Goal: Information Seeking & Learning: Learn about a topic

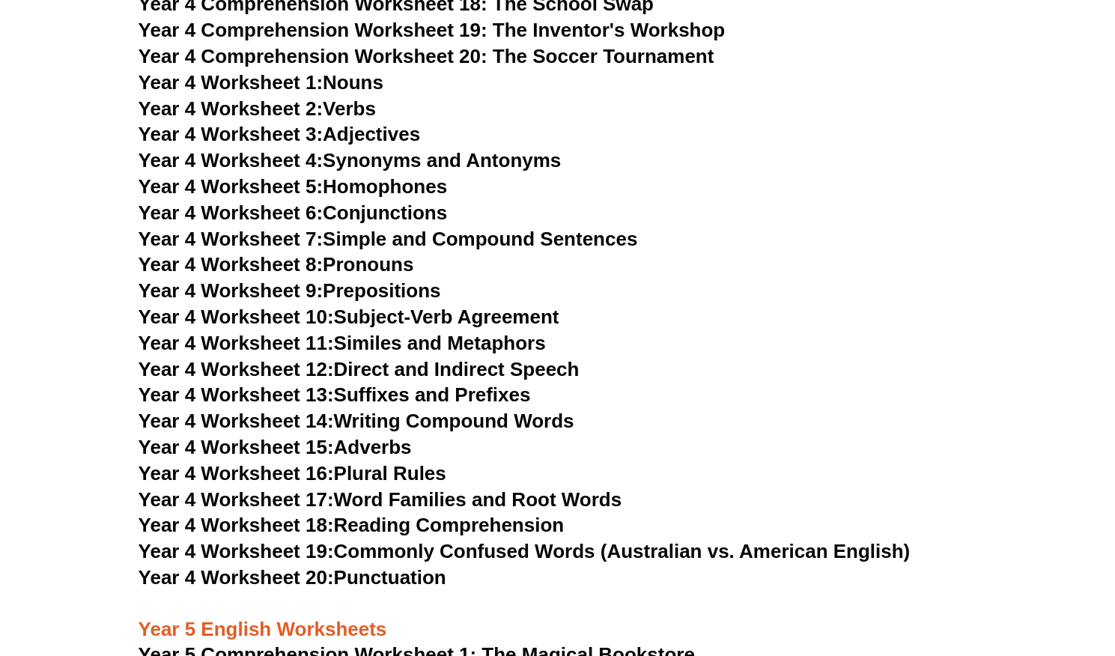
scroll to position [5851, 0]
click at [360, 190] on link "Year 4 Worksheet 5: Homophones" at bounding box center [293, 187] width 309 height 22
click at [803, 187] on h3 "Year 4 Worksheet 5: Homophones" at bounding box center [558, 187] width 839 height 25
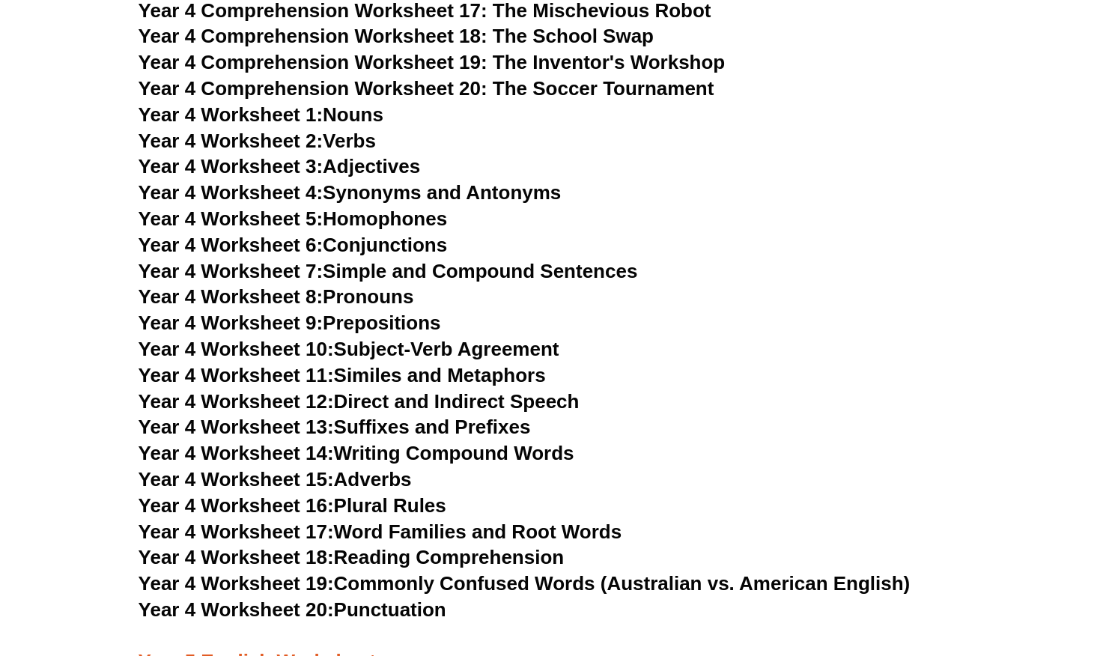
scroll to position [5818, 0]
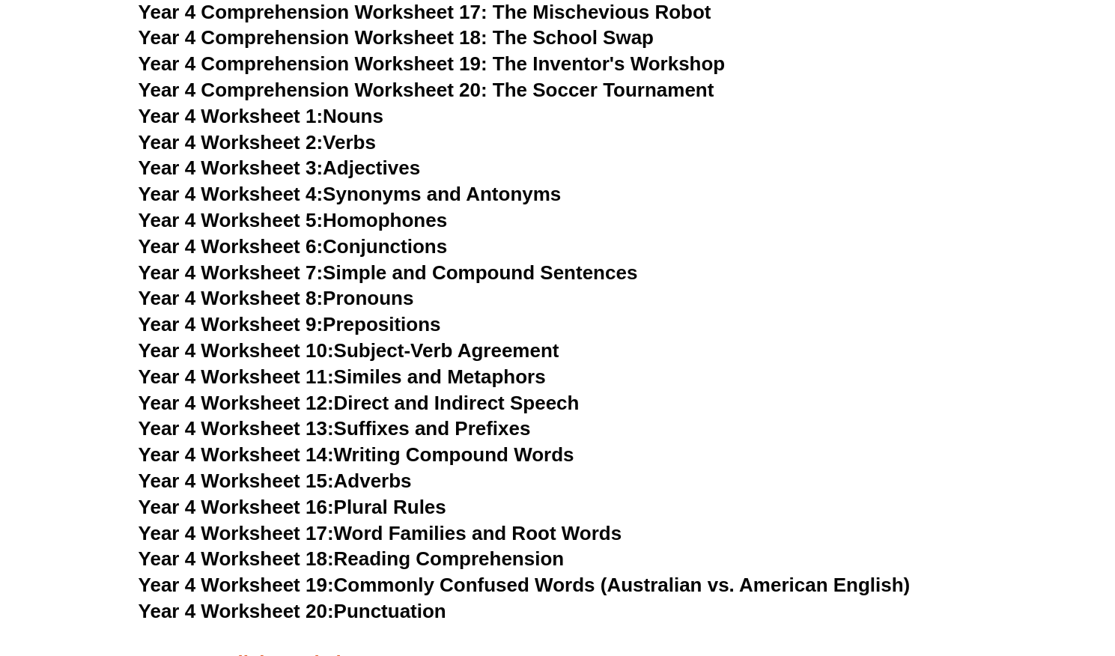
click at [432, 425] on link "Year 4 Worksheet 13: Suffixes and Prefixes" at bounding box center [335, 428] width 393 height 22
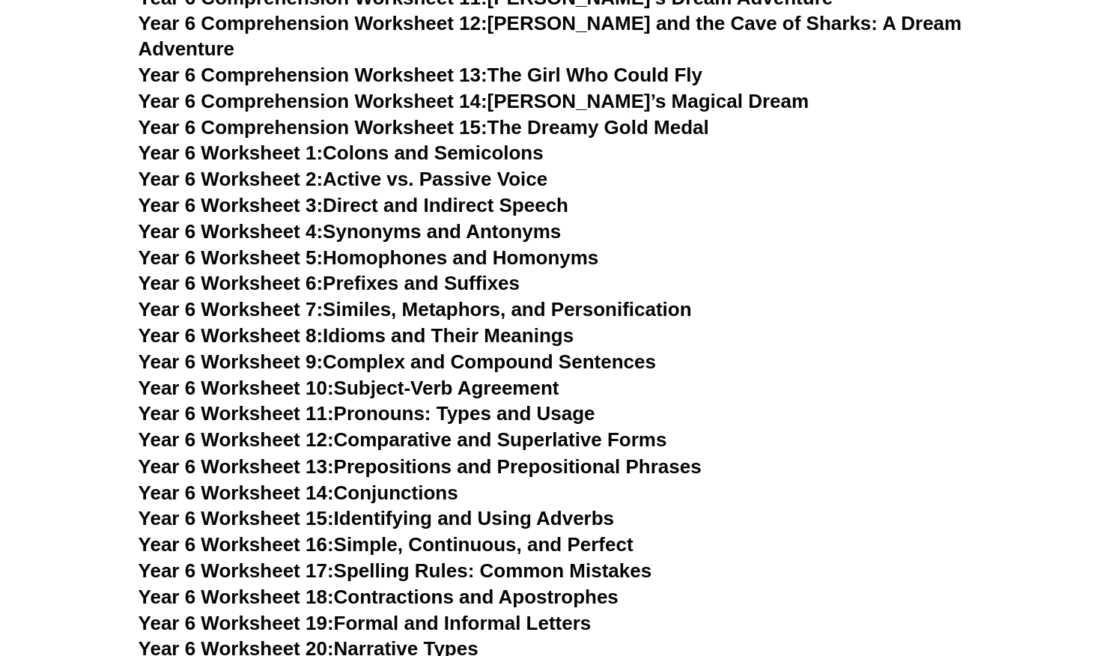
scroll to position [7877, 0]
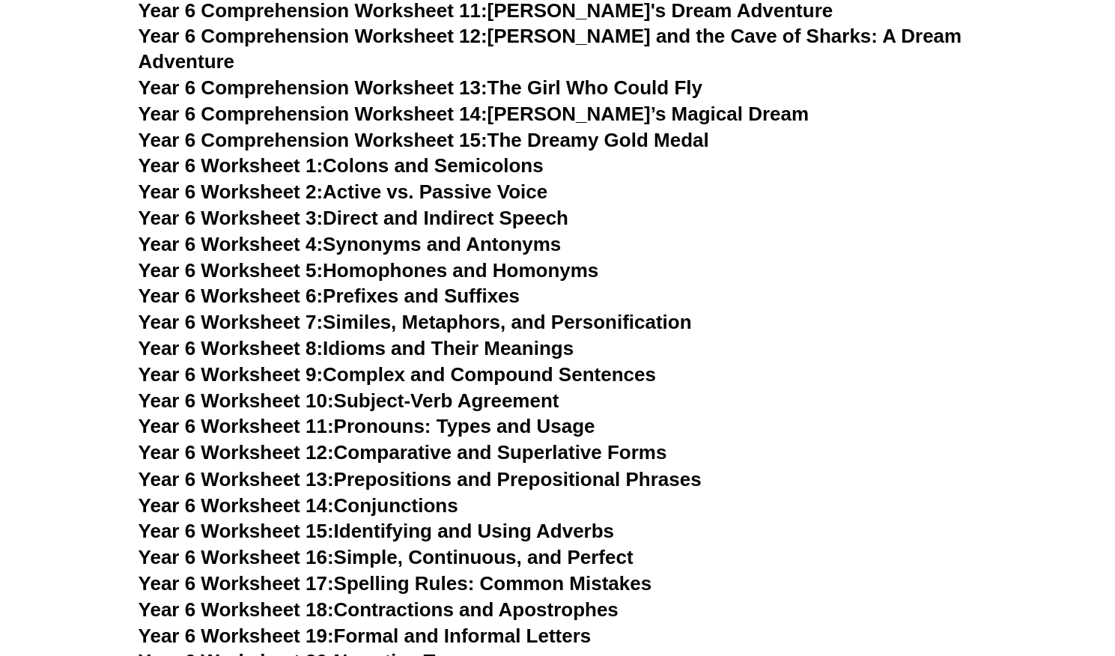
click at [544, 259] on link "Year 6 Worksheet 5: Homophones and Homonyms" at bounding box center [369, 270] width 461 height 22
click at [783, 310] on h3 "Year 6 Worksheet 7: Similes, Metaphors, and Personification" at bounding box center [558, 322] width 839 height 25
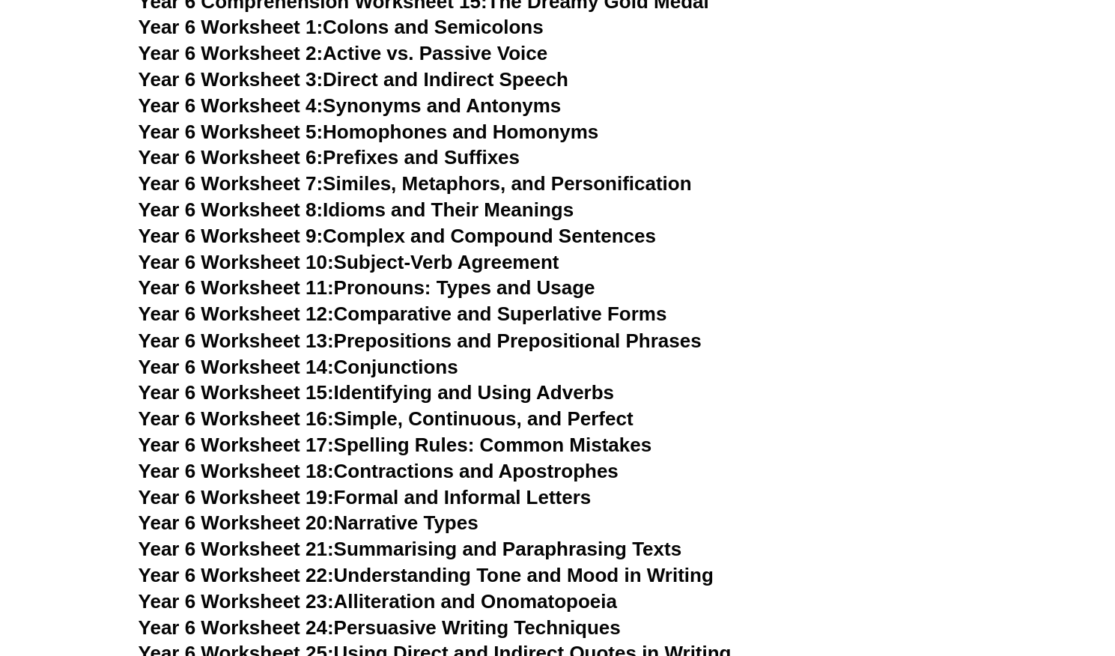
scroll to position [8014, 0]
click at [581, 617] on link "Year 6 Worksheet 24: Persuasive Writing Techniques" at bounding box center [380, 628] width 482 height 22
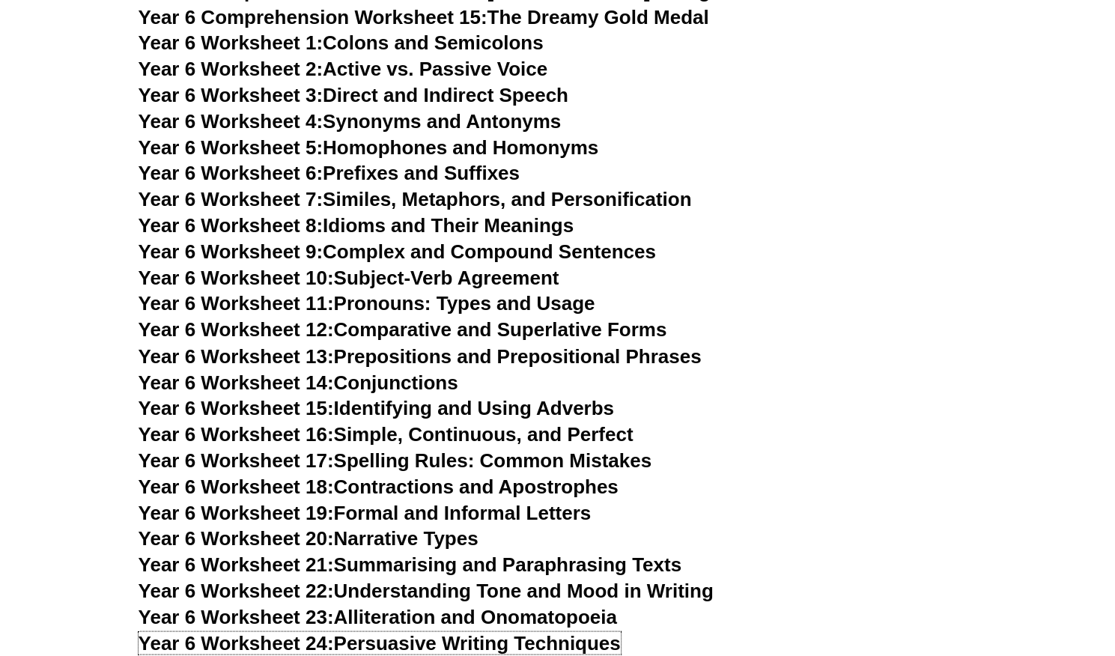
scroll to position [7998, 0]
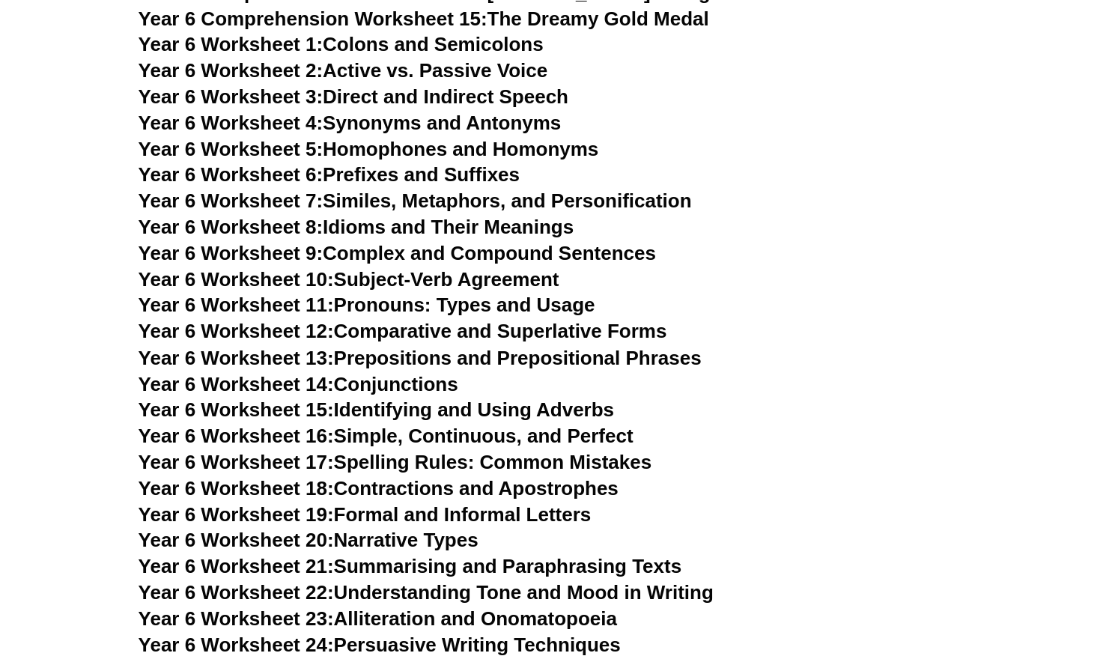
click at [488, 163] on link "Year 6 Worksheet 6: Prefixes and Suffixes" at bounding box center [329, 174] width 381 height 22
click at [786, 397] on h3 "Year 6 Worksheet 15: Identifying and Using Adverbs" at bounding box center [558, 409] width 839 height 25
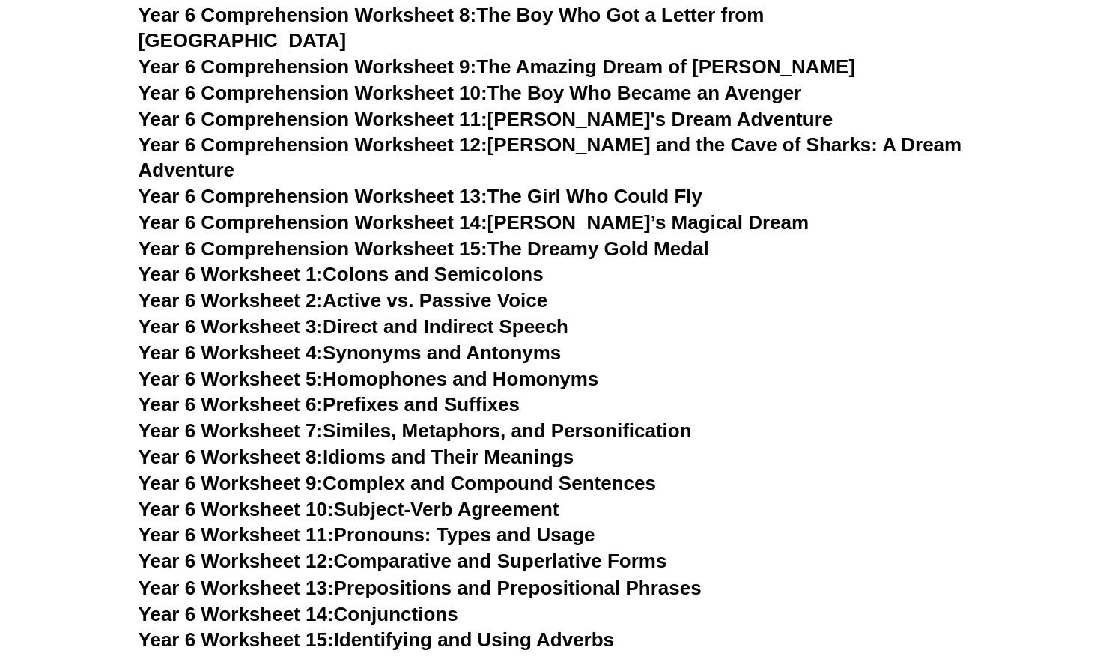
click at [786, 419] on h3 "Year 6 Worksheet 7: Similes, Metaphors, and Personification" at bounding box center [558, 431] width 839 height 25
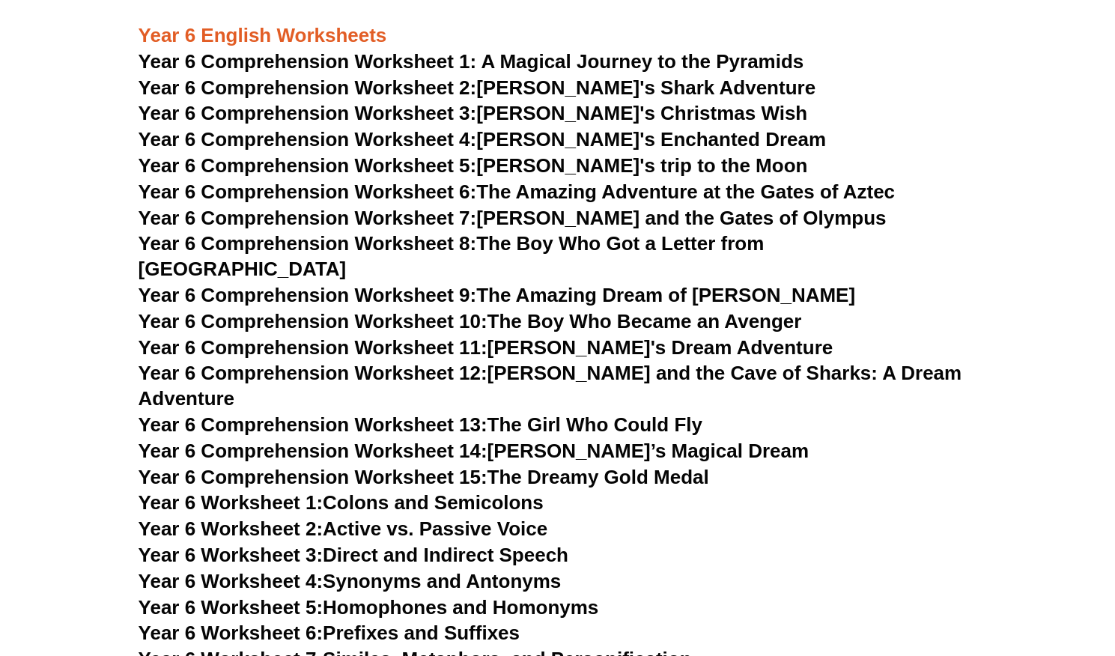
scroll to position [7535, 0]
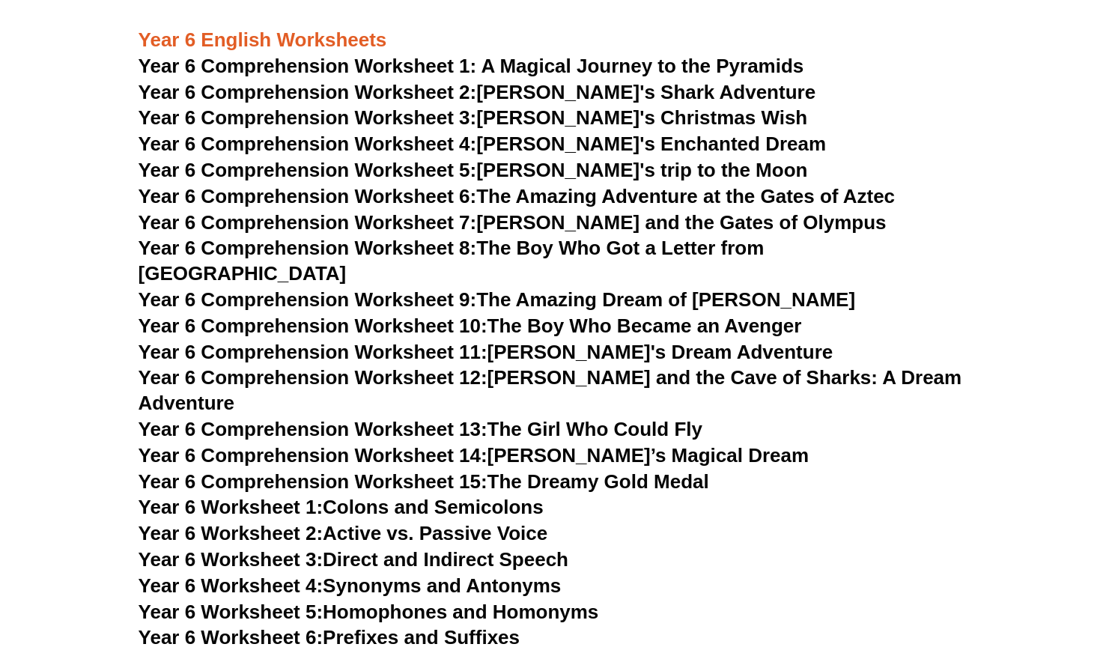
click at [627, 470] on link "Year 6 Comprehension Worksheet 15: The Dreamy Gold Medal" at bounding box center [424, 481] width 571 height 22
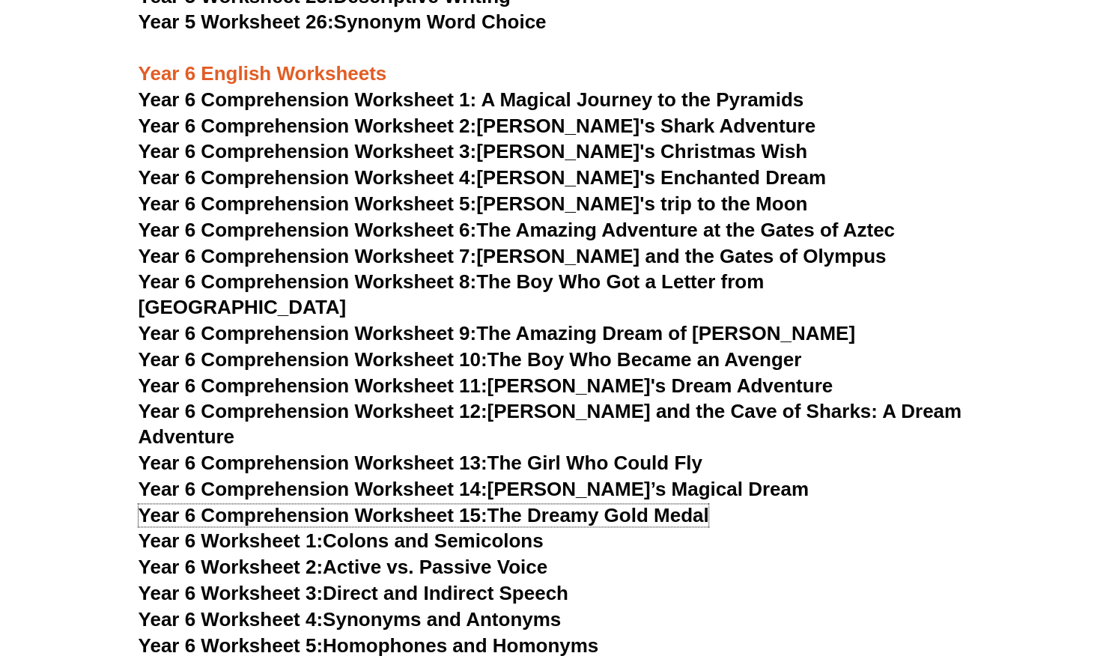
scroll to position [7501, 0]
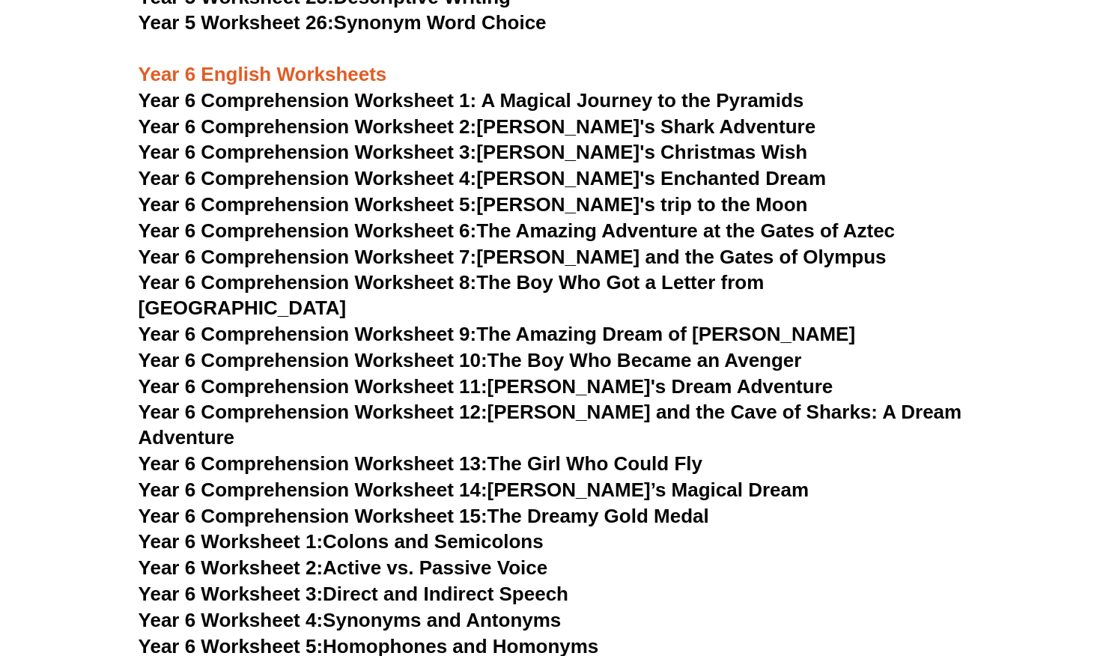
click at [669, 103] on span "Year 6 Comprehension Worksheet 1: A Magical Journey to the Pyramids" at bounding box center [472, 100] width 666 height 22
click at [939, 145] on h3 "Year 6 Comprehension Worksheet 3: [PERSON_NAME]'s Christmas Wish" at bounding box center [558, 152] width 839 height 25
click at [666, 257] on link "Year 6 Comprehension Worksheet 7: [PERSON_NAME] and the Gates of Olympus" at bounding box center [513, 257] width 748 height 22
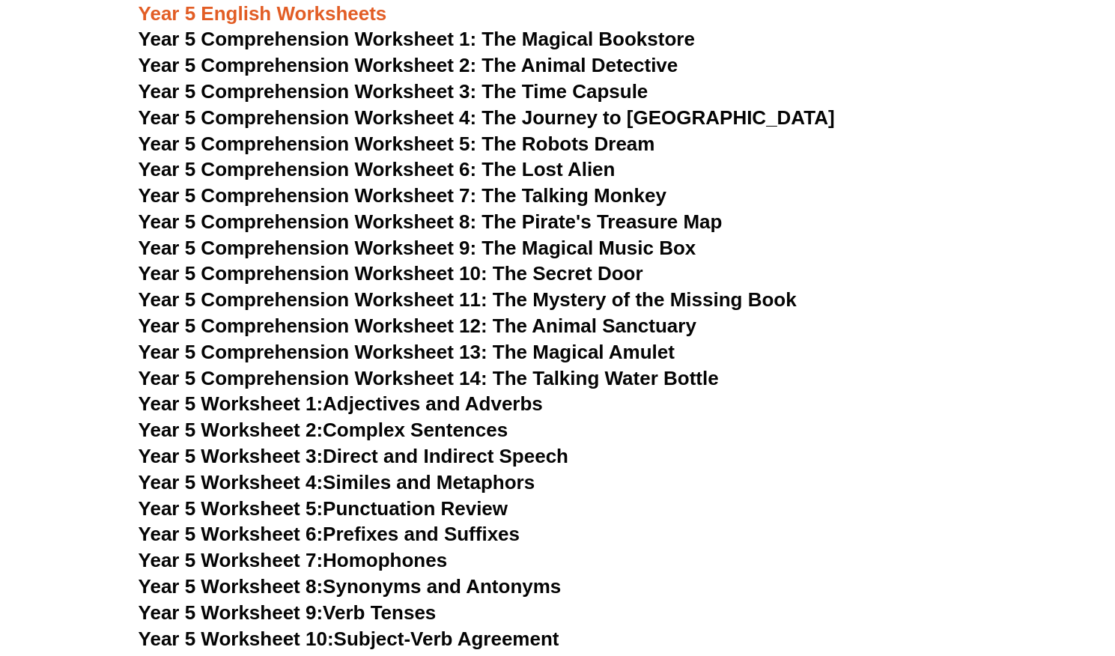
scroll to position [6467, 0]
click at [572, 67] on span "Year 5 Comprehension Worksheet 2: The Animal Detective" at bounding box center [409, 66] width 540 height 22
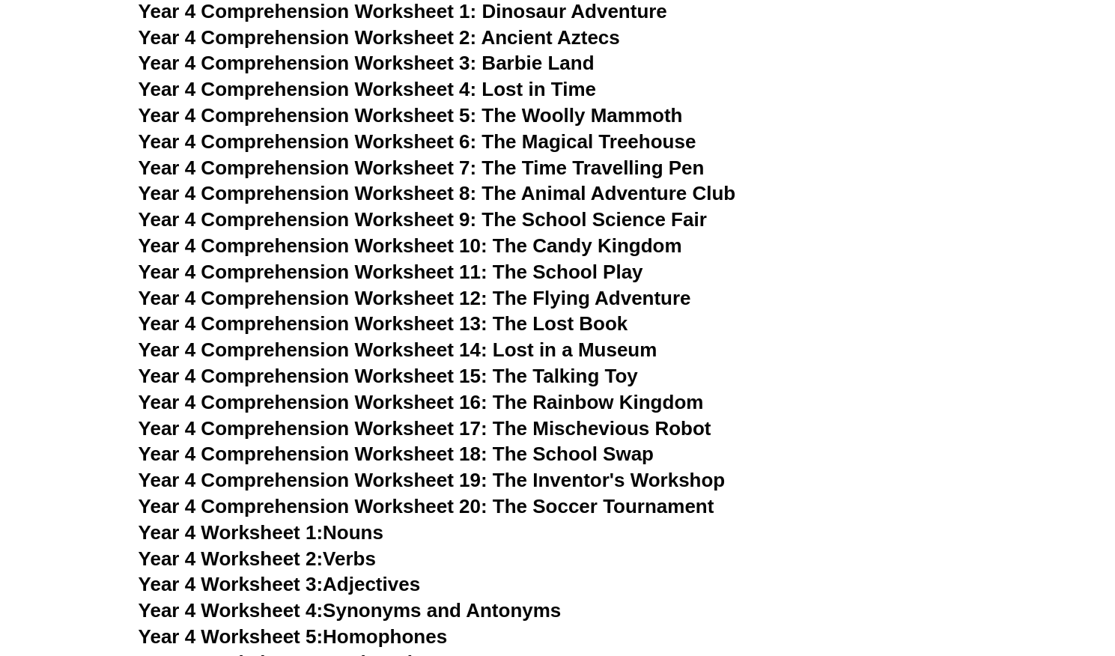
scroll to position [5398, 0]
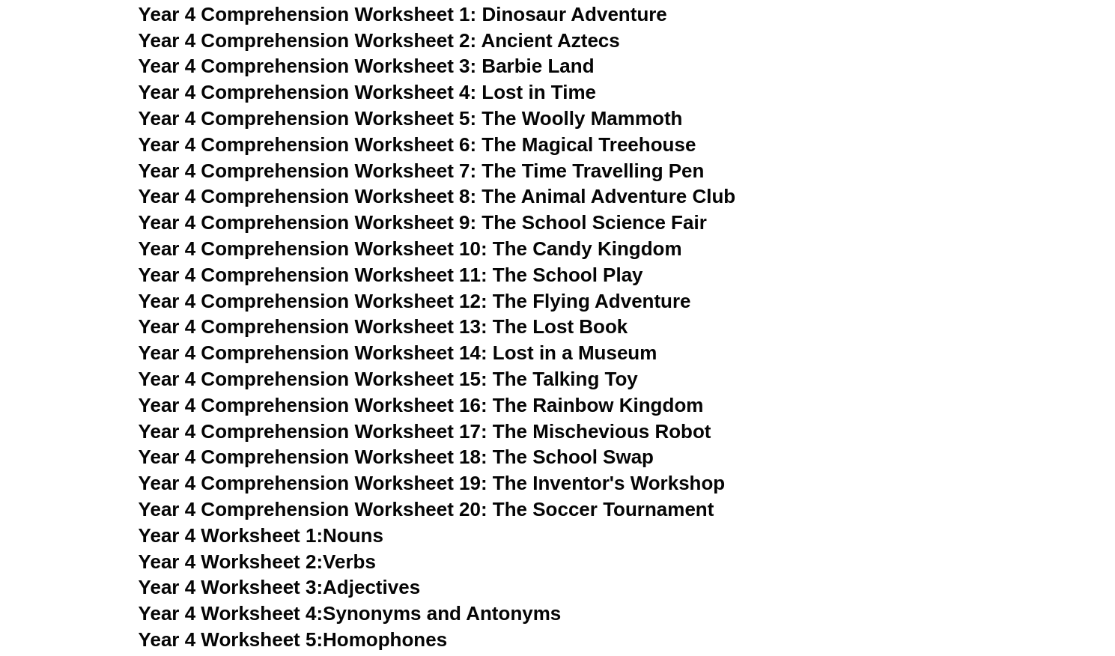
click at [636, 483] on span "Year 4 Comprehension Worksheet 19: The Inventor's Workshop" at bounding box center [432, 483] width 587 height 22
